Goal: Contribute content: Contribute content

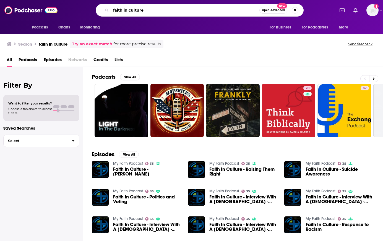
click at [125, 10] on input "faith in culture" at bounding box center [185, 10] width 148 height 9
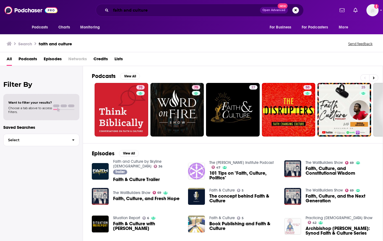
click at [127, 11] on input "faith and culture" at bounding box center [185, 10] width 149 height 9
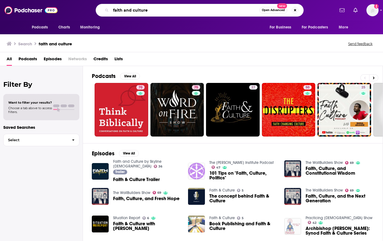
click at [127, 11] on input "faith and culture" at bounding box center [185, 10] width 148 height 9
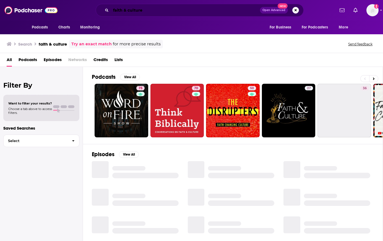
click at [150, 10] on input "faith & culture" at bounding box center [185, 10] width 149 height 9
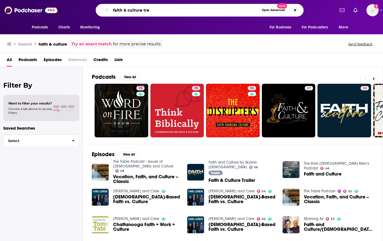
type input "faith & culture tre"
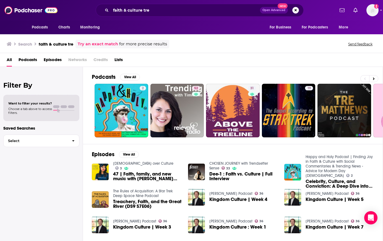
scroll to position [69, 0]
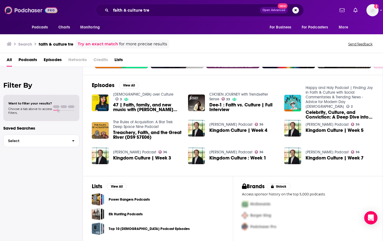
click at [42, 7] on img at bounding box center [30, 10] width 53 height 11
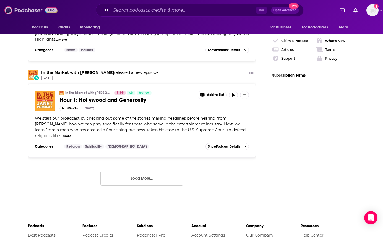
scroll to position [1028, 0]
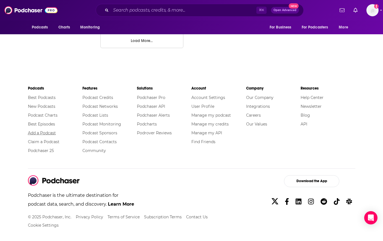
click at [43, 131] on link "Add a Podcast" at bounding box center [42, 132] width 28 height 5
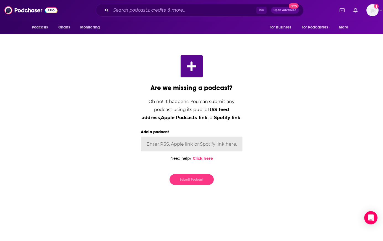
click at [223, 145] on input "Add a podcast" at bounding box center [192, 144] width 102 height 15
paste input "[URL][DOMAIN_NAME]"
type input "[URL][DOMAIN_NAME]"
click at [200, 180] on button "Submit Podcast" at bounding box center [191, 179] width 44 height 11
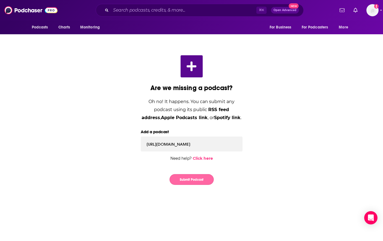
scroll to position [0, 0]
